Goal: Task Accomplishment & Management: Manage account settings

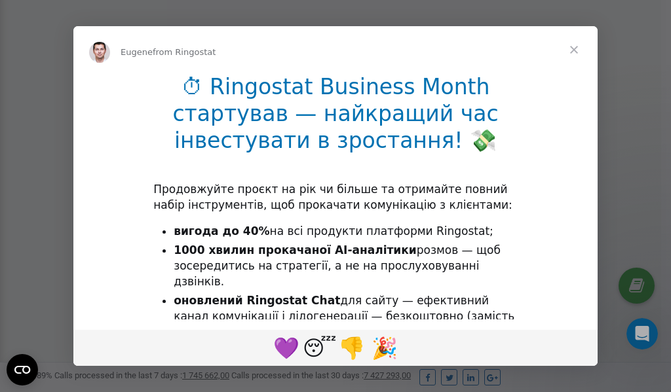
click at [576, 50] on span "Close" at bounding box center [573, 49] width 47 height 47
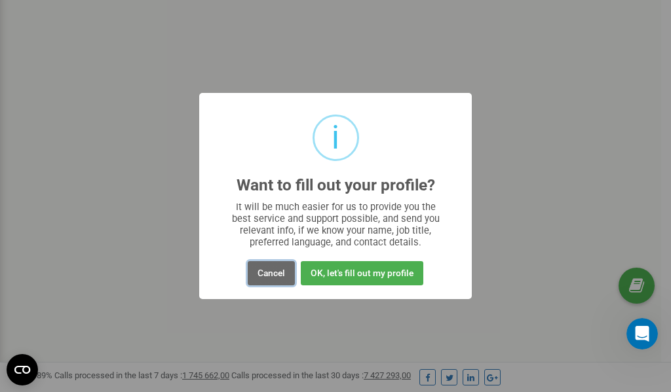
click at [267, 274] on button "Cancel" at bounding box center [271, 273] width 47 height 24
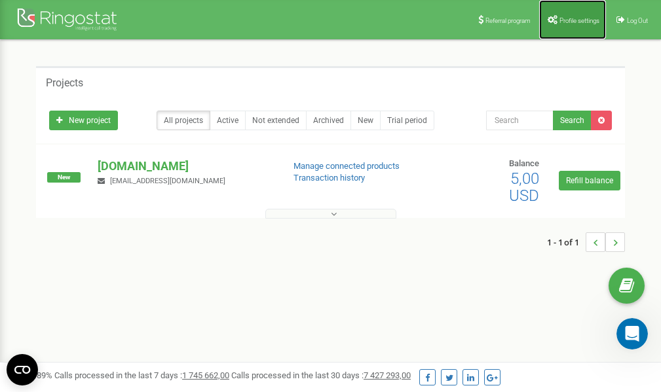
click at [574, 17] on span "Profile settings" at bounding box center [579, 20] width 40 height 7
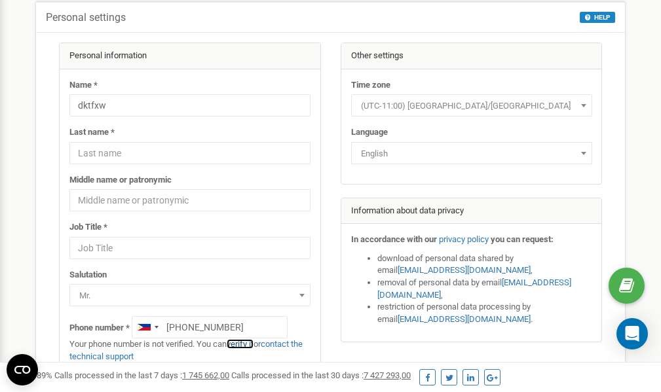
click at [243, 344] on link "verify it" at bounding box center [240, 344] width 27 height 10
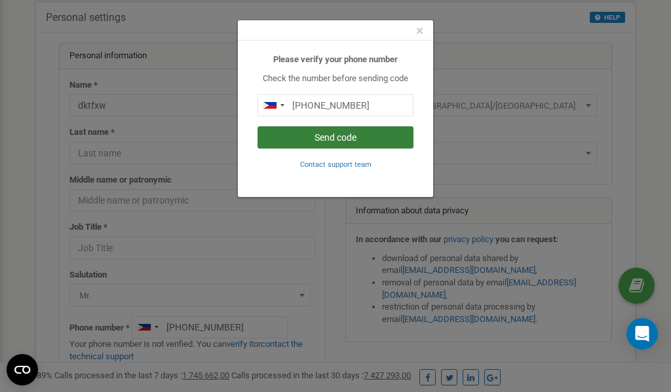
click at [333, 137] on button "Send code" at bounding box center [335, 137] width 156 height 22
